Goal: Task Accomplishment & Management: Manage account settings

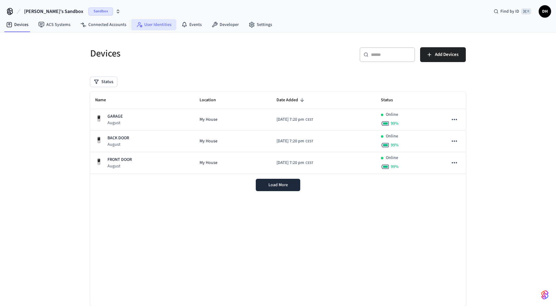
click at [154, 25] on link "User Identities" at bounding box center [153, 24] width 45 height 11
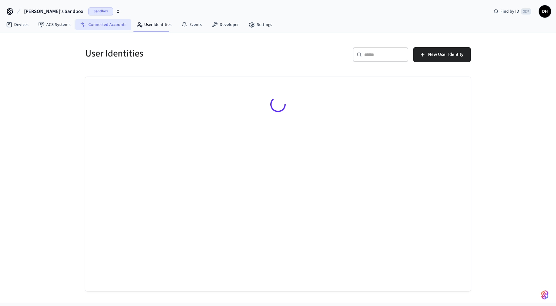
click at [117, 25] on link "Connected Accounts" at bounding box center [103, 24] width 56 height 11
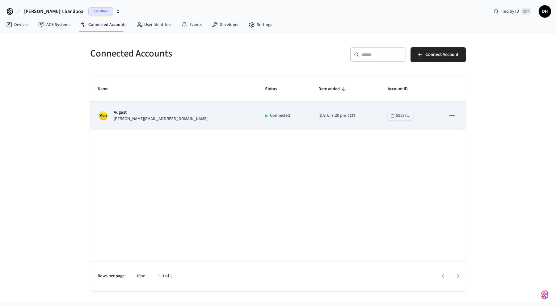
click at [446, 115] on button "sticky table" at bounding box center [451, 115] width 13 height 13
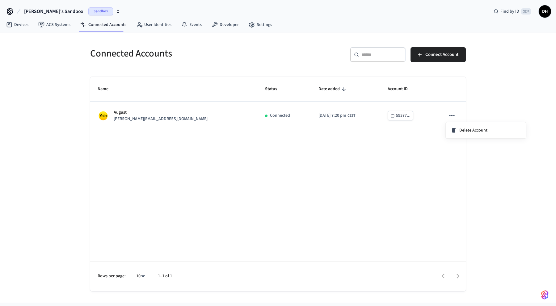
click at [146, 118] on div at bounding box center [278, 153] width 556 height 306
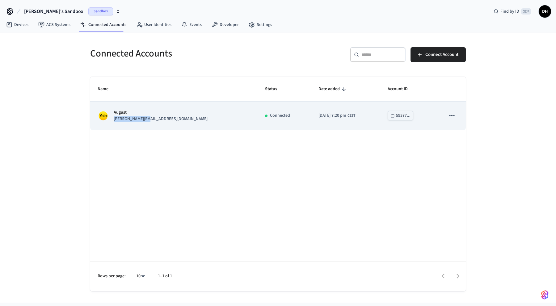
drag, startPoint x: 146, startPoint y: 118, endPoint x: 119, endPoint y: 119, distance: 26.5
click at [119, 119] on p "jane@example.com" at bounding box center [161, 119] width 94 height 6
click at [452, 115] on icon "sticky table" at bounding box center [451, 115] width 8 height 8
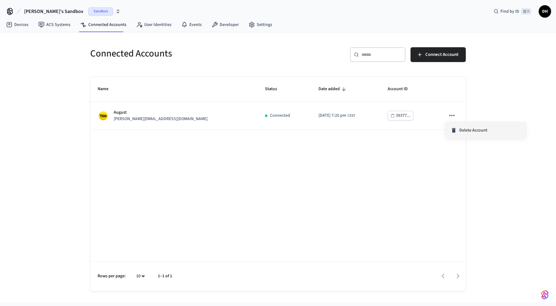
click at [456, 131] on div "Delete Account" at bounding box center [468, 130] width 37 height 6
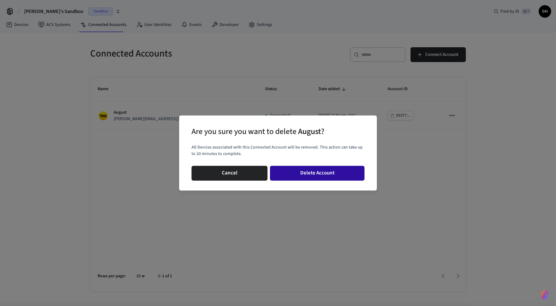
click at [341, 171] on button "Delete Account" at bounding box center [317, 173] width 94 height 15
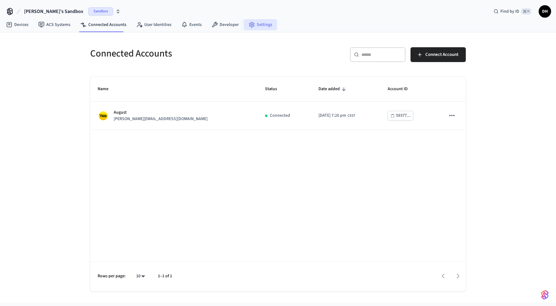
click at [257, 26] on link "Settings" at bounding box center [260, 24] width 33 height 11
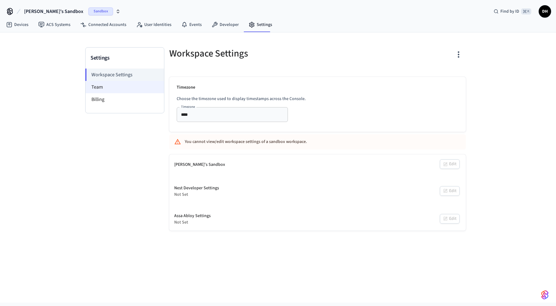
click at [127, 85] on li "Team" at bounding box center [124, 87] width 78 height 12
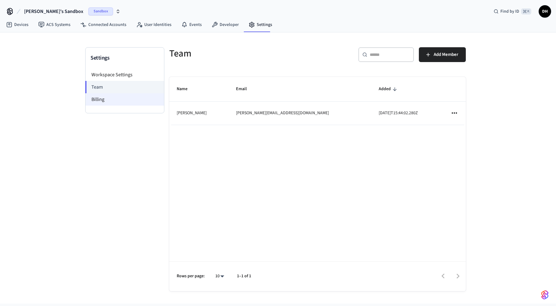
click at [116, 101] on li "Billing" at bounding box center [124, 99] width 78 height 12
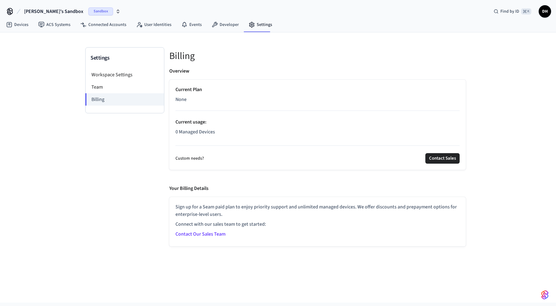
click at [546, 12] on span "DH" at bounding box center [544, 11] width 11 height 11
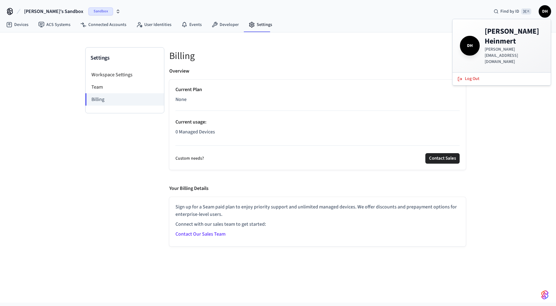
click at [546, 12] on span "DH" at bounding box center [544, 11] width 11 height 11
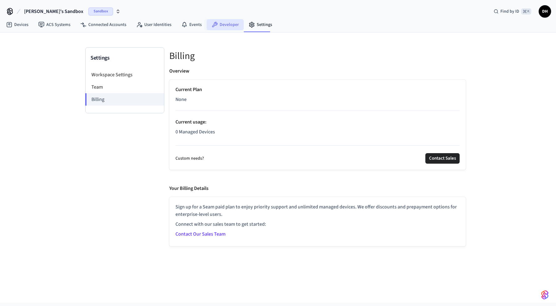
click at [232, 26] on link "Developer" at bounding box center [224, 24] width 37 height 11
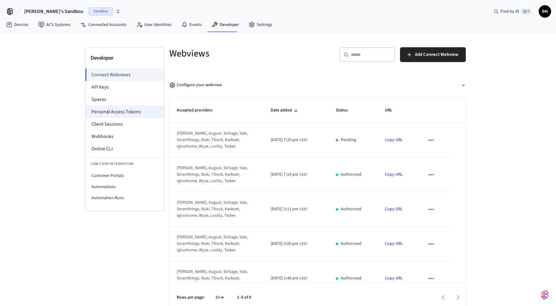
click at [142, 109] on li "Personal Access Tokens" at bounding box center [124, 112] width 78 height 12
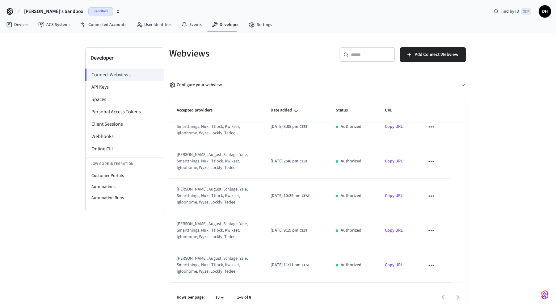
scroll to position [117, 0]
click at [433, 263] on icon "sticky table" at bounding box center [431, 265] width 8 height 8
click at [439, 281] on li "Delete" at bounding box center [445, 285] width 28 height 16
click at [435, 231] on icon "sticky table" at bounding box center [431, 231] width 8 height 8
click at [437, 247] on li "Delete" at bounding box center [445, 250] width 28 height 16
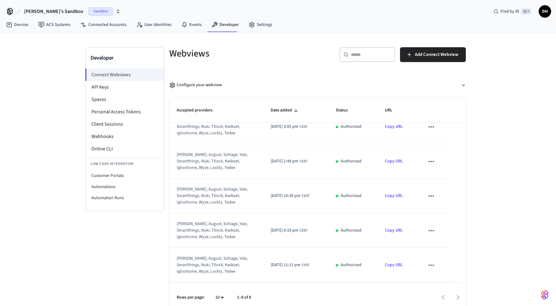
click at [432, 199] on icon "sticky table" at bounding box center [431, 196] width 8 height 8
click at [436, 210] on li "Delete" at bounding box center [445, 215] width 28 height 16
click at [431, 157] on icon "sticky table" at bounding box center [431, 161] width 8 height 8
click at [438, 177] on div "Delete" at bounding box center [278, 153] width 556 height 306
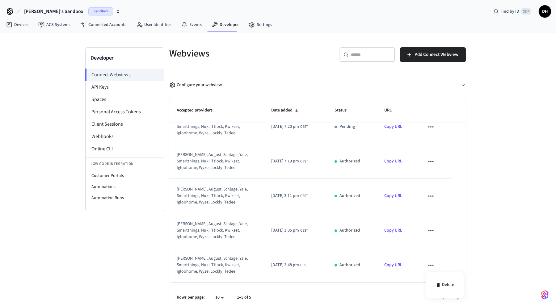
click at [432, 128] on div at bounding box center [278, 153] width 556 height 306
click at [432, 127] on icon "sticky table" at bounding box center [430, 126] width 5 height 1
click at [442, 144] on li "Delete" at bounding box center [445, 146] width 28 height 16
click at [434, 264] on icon "sticky table" at bounding box center [431, 265] width 8 height 8
click at [442, 282] on li "Delete" at bounding box center [445, 285] width 28 height 16
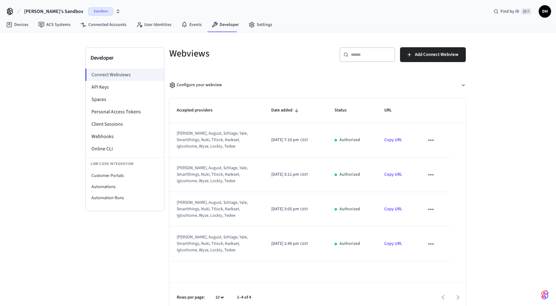
scroll to position [0, 0]
click at [431, 243] on icon "sticky table" at bounding box center [431, 244] width 8 height 8
click at [435, 262] on icon at bounding box center [437, 263] width 5 height 5
click at [433, 211] on icon "sticky table" at bounding box center [431, 209] width 8 height 8
click at [436, 231] on icon at bounding box center [437, 229] width 5 height 5
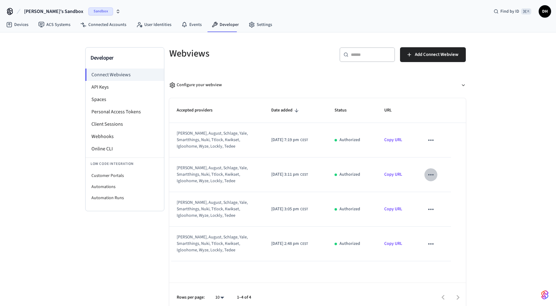
click at [432, 175] on icon "sticky table" at bounding box center [430, 174] width 5 height 1
click at [436, 191] on li "Delete" at bounding box center [445, 194] width 28 height 16
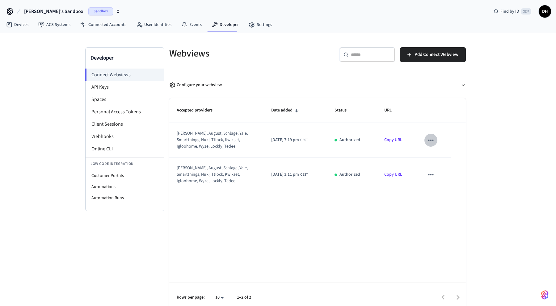
click at [430, 136] on icon "sticky table" at bounding box center [431, 140] width 8 height 8
click at [436, 158] on icon at bounding box center [437, 159] width 5 height 5
